Goal: Task Accomplishment & Management: Manage account settings

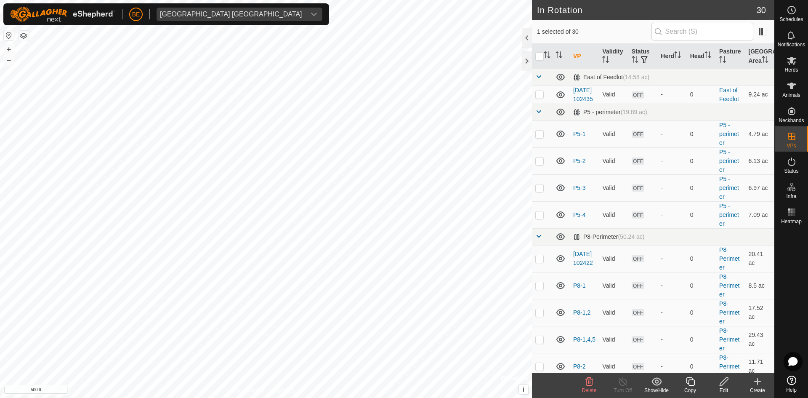
scroll to position [337, 0]
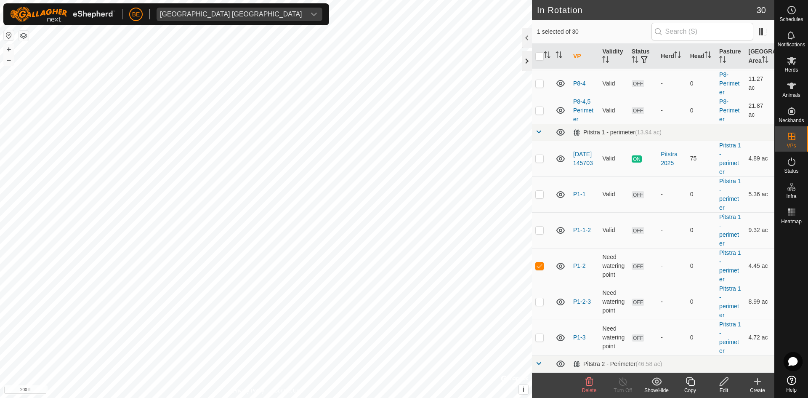
click at [525, 60] on div at bounding box center [527, 61] width 10 height 20
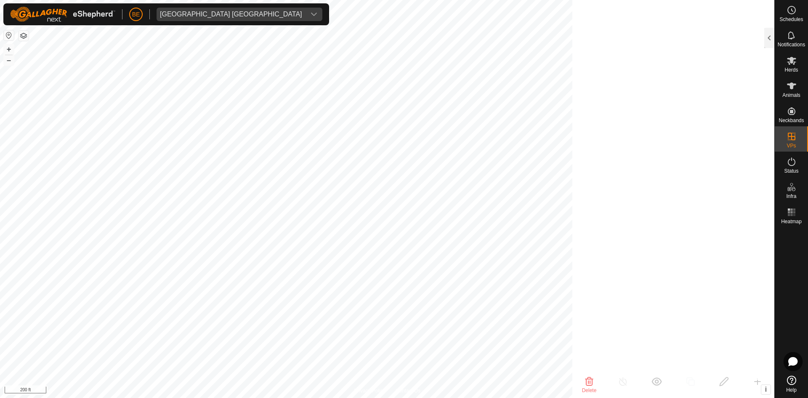
scroll to position [1493, 0]
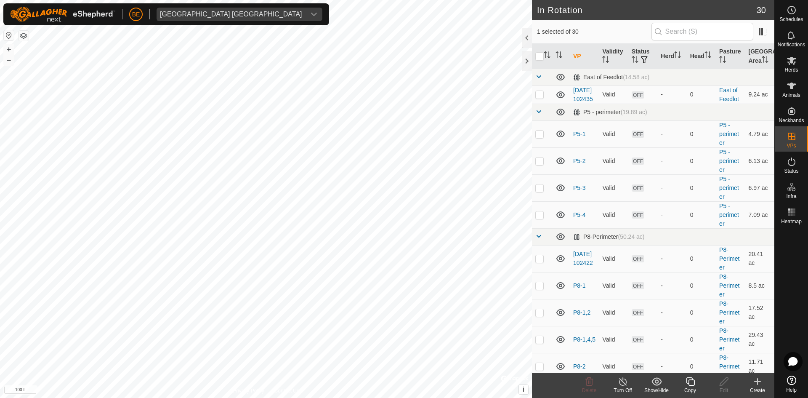
checkbox input "false"
checkbox input "true"
click at [527, 58] on div at bounding box center [527, 61] width 10 height 20
